Goal: Task Accomplishment & Management: Complete application form

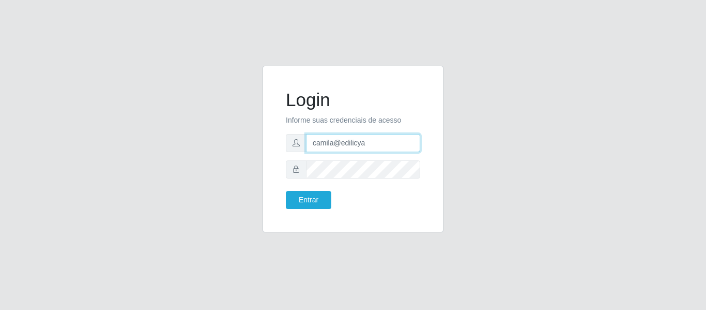
drag, startPoint x: 304, startPoint y: 142, endPoint x: 261, endPoint y: 141, distance: 42.9
click at [261, 141] on div "Login Informe suas credenciais de acesso camila@edilicya Entrar" at bounding box center [353, 155] width 196 height 179
type input "camila@saullus"
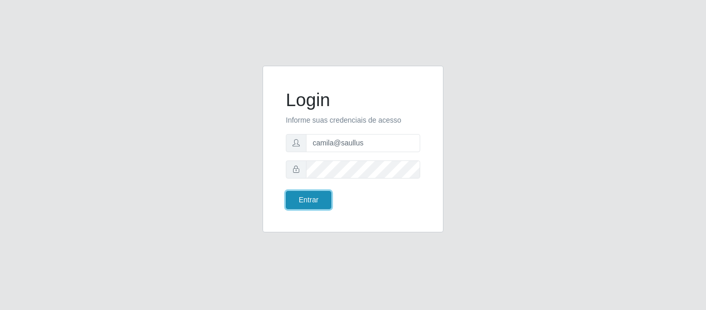
click at [304, 195] on button "Entrar" at bounding box center [308, 200] width 45 height 18
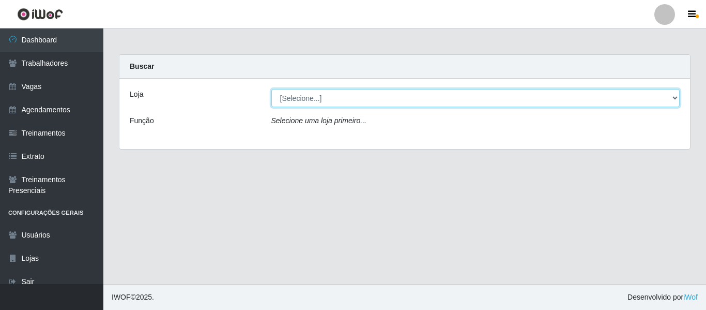
click at [315, 93] on select "[Selecione...] Saullus Supermercados" at bounding box center [475, 98] width 409 height 18
select select "423"
click at [271, 89] on select "[Selecione...] Saullus Supermercados" at bounding box center [475, 98] width 409 height 18
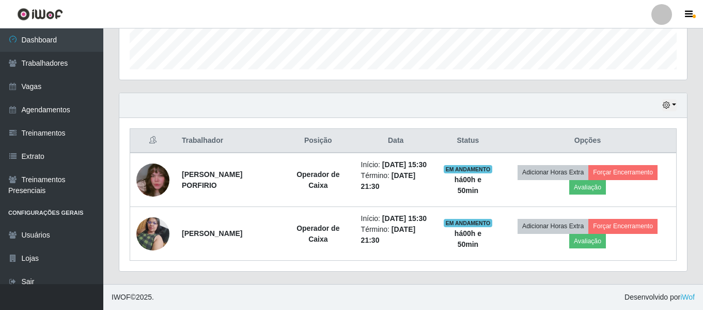
scroll to position [310, 0]
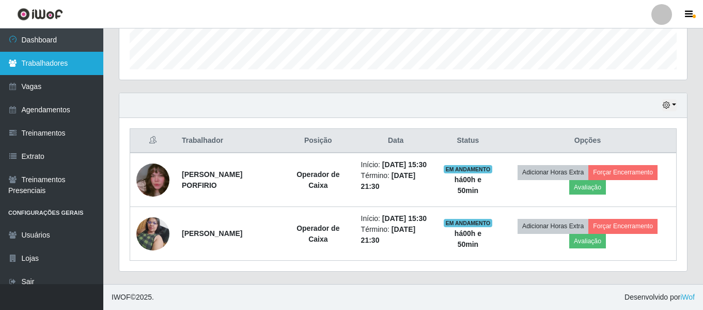
click at [56, 60] on link "Trabalhadores" at bounding box center [51, 63] width 103 height 23
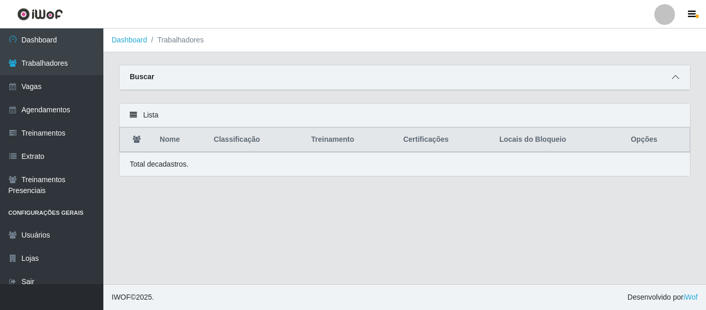
click at [681, 78] on span at bounding box center [675, 77] width 12 height 12
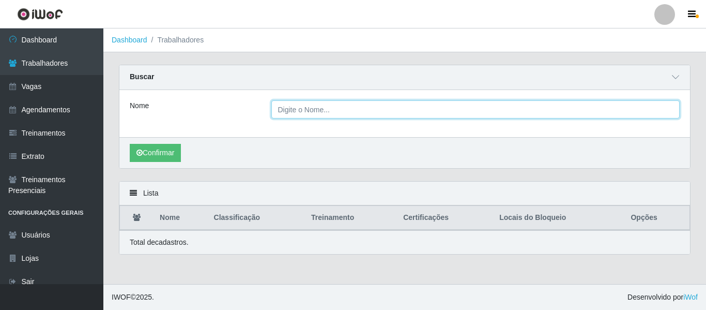
click at [352, 107] on input "Nome" at bounding box center [475, 109] width 409 height 18
type input "[PERSON_NAME]"
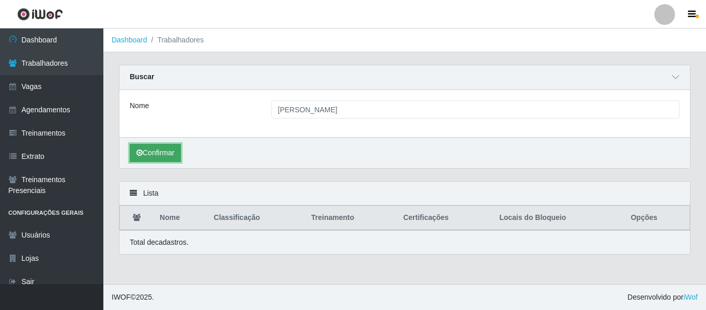
click at [170, 161] on button "Confirmar" at bounding box center [155, 153] width 51 height 18
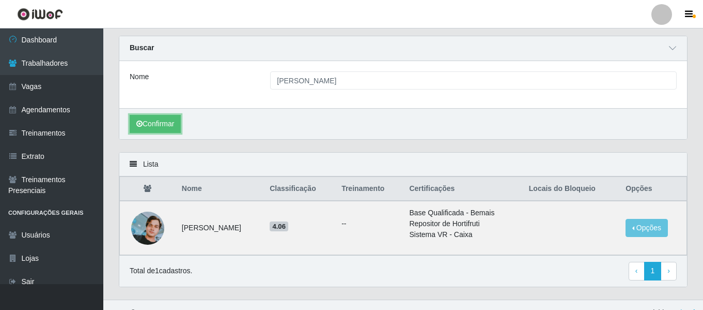
scroll to position [45, 0]
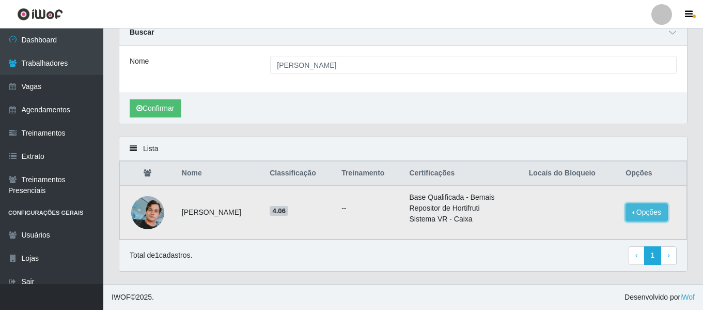
click at [651, 210] on button "Opções" at bounding box center [647, 212] width 42 height 18
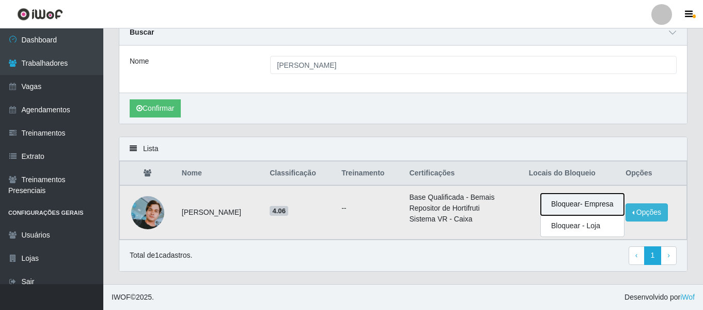
click at [594, 206] on button "Bloquear - Empresa" at bounding box center [582, 204] width 83 height 22
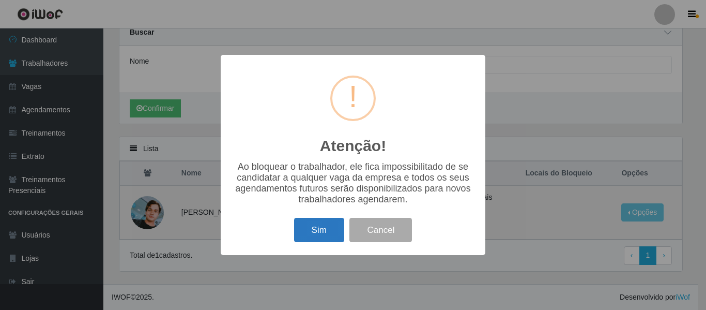
click at [322, 230] on button "Sim" at bounding box center [319, 230] width 50 height 24
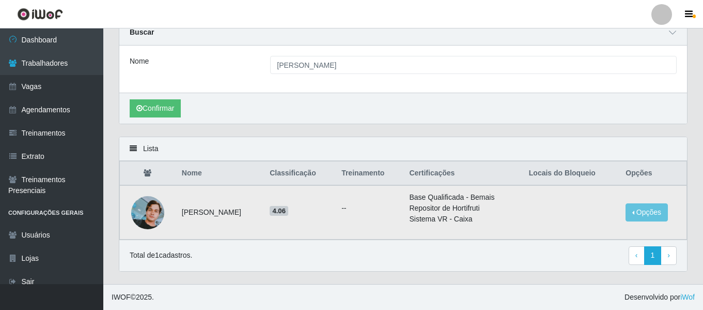
scroll to position [0, 0]
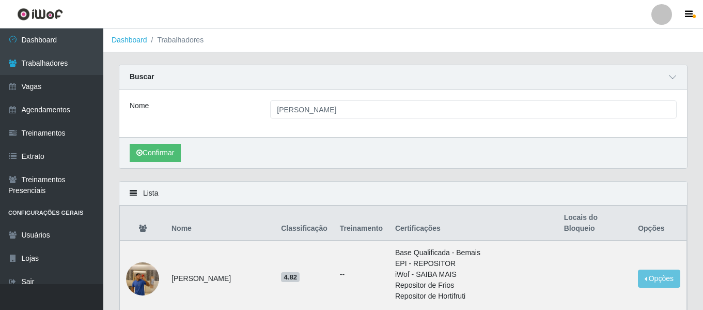
click at [657, 11] on div at bounding box center [662, 14] width 21 height 21
click at [644, 82] on button "Sair" at bounding box center [641, 80] width 93 height 21
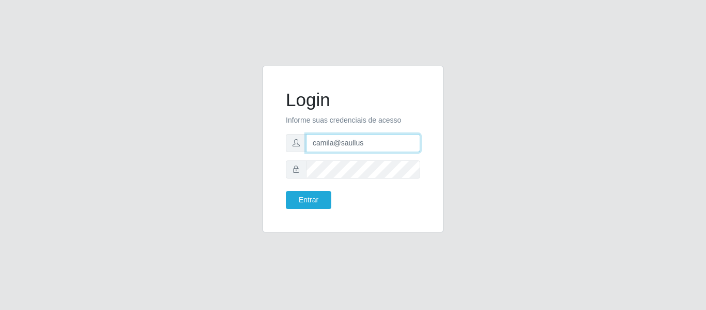
drag, startPoint x: 387, startPoint y: 144, endPoint x: 228, endPoint y: 121, distance: 159.8
click at [241, 131] on div "Login Informe suas credenciais de acesso camila@saullus Entrar" at bounding box center [352, 155] width 589 height 179
type input "camilasuper@manaira"
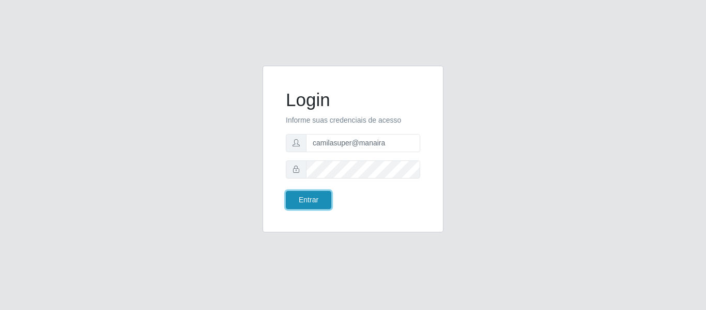
click at [314, 202] on button "Entrar" at bounding box center [308, 200] width 45 height 18
click at [316, 194] on button "Entrar" at bounding box center [308, 200] width 45 height 18
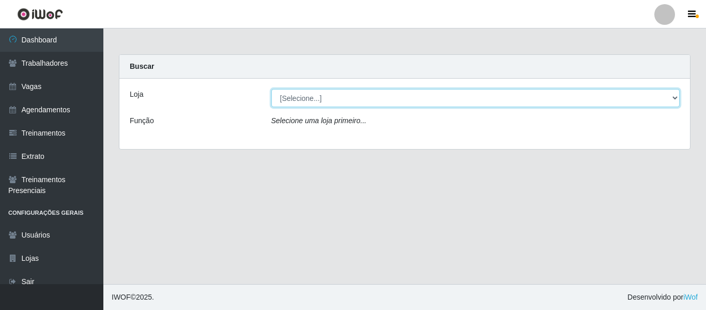
click at [312, 105] on select "[Selecione...] Supermercado Manaira" at bounding box center [475, 98] width 409 height 18
select select "443"
click at [271, 89] on select "[Selecione...] Supermercado Manaira" at bounding box center [475, 98] width 409 height 18
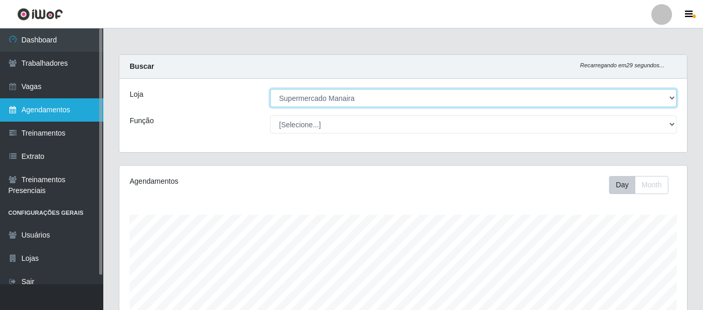
scroll to position [214, 568]
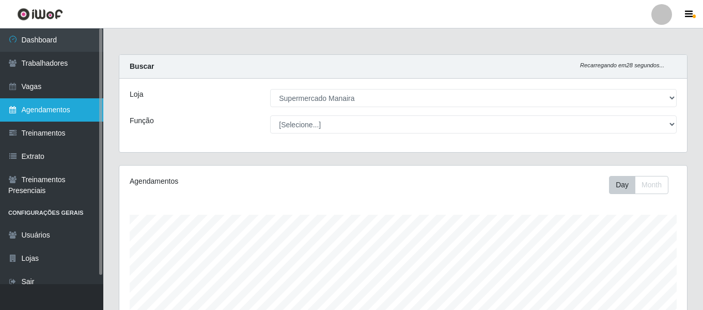
click at [59, 102] on link "Agendamentos" at bounding box center [51, 109] width 103 height 23
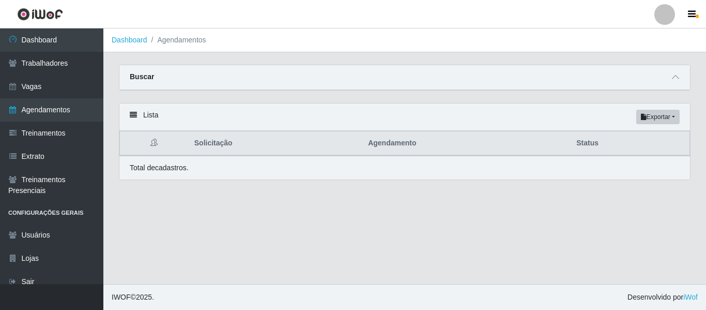
click at [669, 86] on div "Buscar" at bounding box center [404, 77] width 571 height 25
click at [673, 81] on icon at bounding box center [675, 76] width 7 height 7
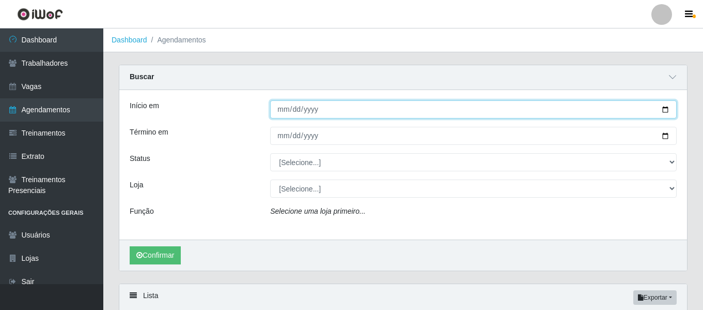
click at [282, 112] on input "Início em" at bounding box center [473, 109] width 407 height 18
type input "[PHONE_NUMBER]"
type input "[DATE]"
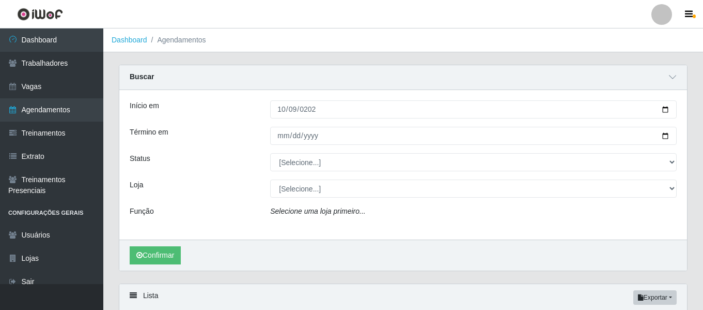
click at [280, 127] on div "Início em [DATE] Término em Status [Selecione...] AGENDADO AGUARDANDO LIBERAR E…" at bounding box center [403, 164] width 568 height 149
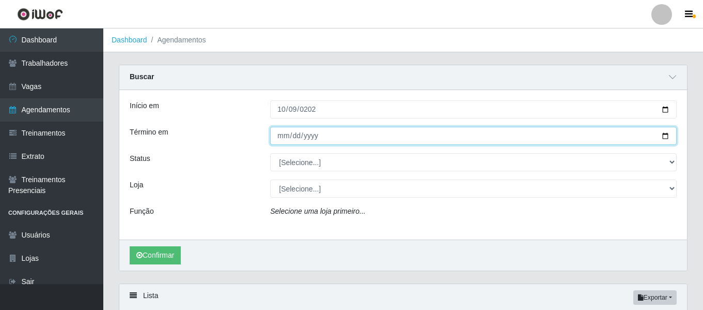
click at [280, 135] on input "Término em" at bounding box center [473, 136] width 407 height 18
type input "[DATE]"
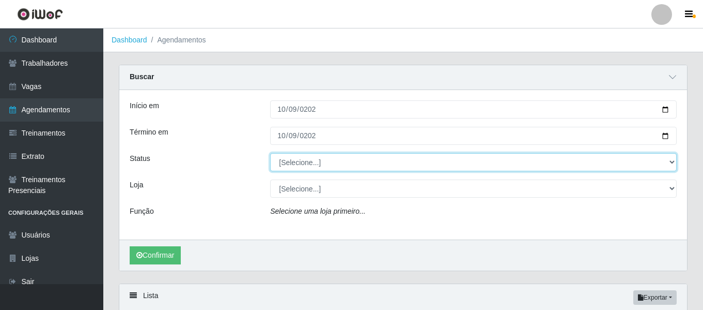
click at [338, 161] on select "[Selecione...] AGENDADO AGUARDANDO LIBERAR EM ANDAMENTO EM REVISÃO FINALIZADO C…" at bounding box center [473, 162] width 407 height 18
select select "FINALIZADO"
click at [270, 153] on select "[Selecione...] AGENDADO AGUARDANDO LIBERAR EM ANDAMENTO EM REVISÃO FINALIZADO C…" at bounding box center [473, 162] width 407 height 18
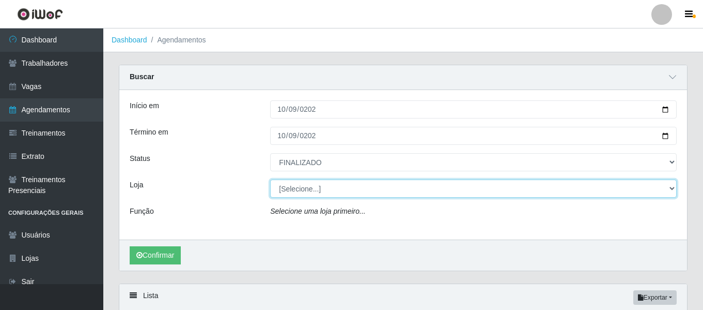
click at [310, 188] on select "[Selecione...] Supermercado Manaira" at bounding box center [473, 188] width 407 height 18
select select "443"
click at [270, 180] on select "[Selecione...] Supermercado Manaira" at bounding box center [473, 188] width 407 height 18
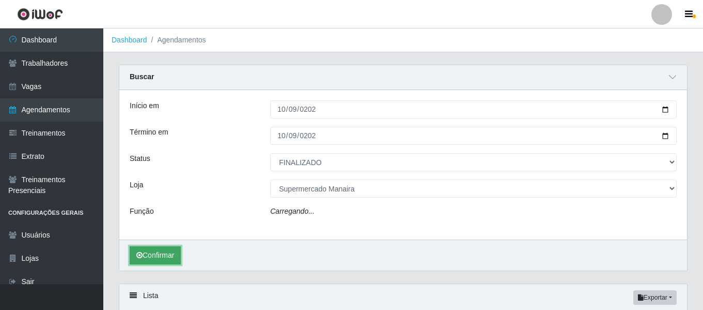
click at [152, 255] on button "Confirmar" at bounding box center [155, 255] width 51 height 18
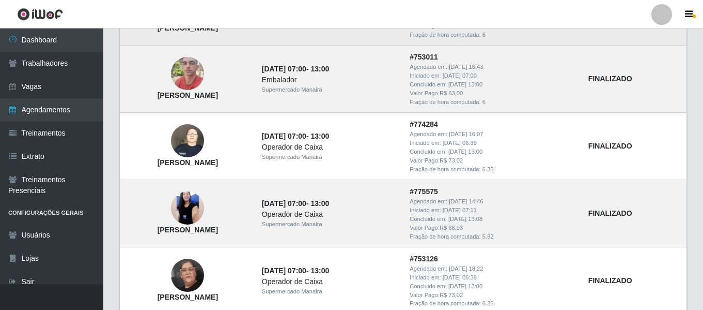
scroll to position [452, 0]
